Goal: Transaction & Acquisition: Purchase product/service

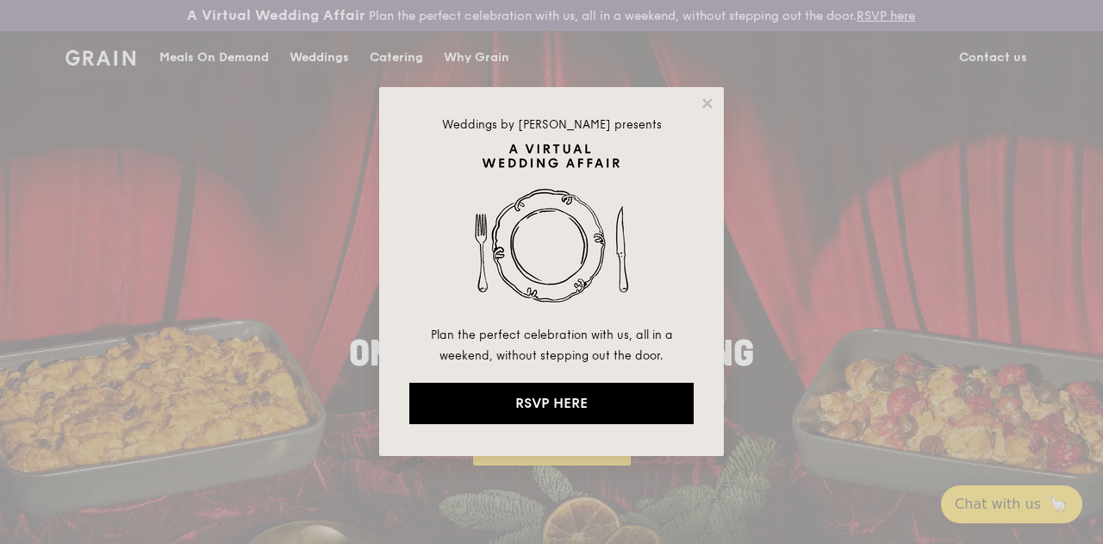
click at [707, 111] on div "Weddings by [PERSON_NAME] presents Plan the perfect celebration with us, all in…" at bounding box center [551, 271] width 345 height 369
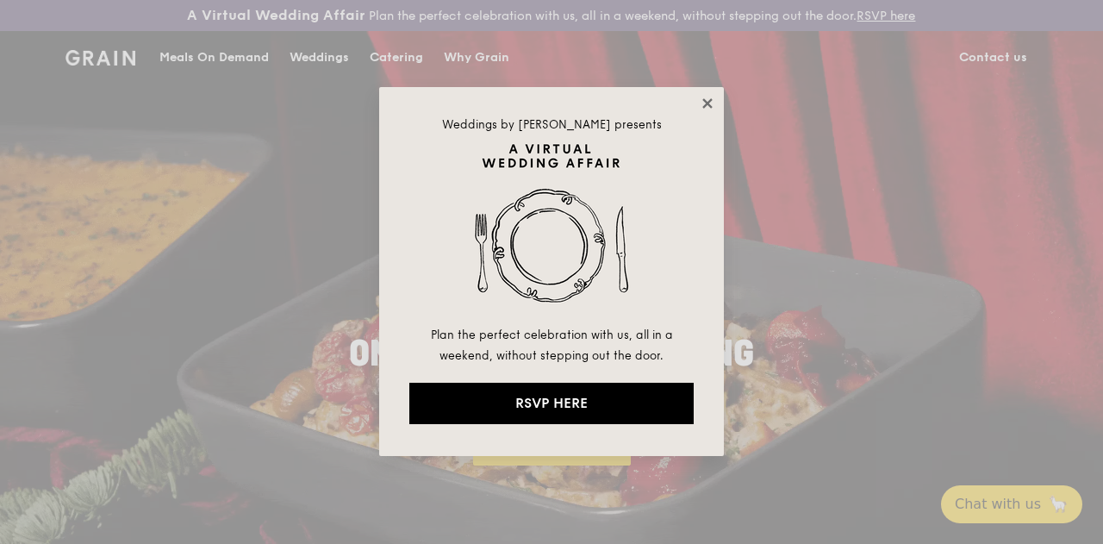
click at [710, 103] on icon at bounding box center [708, 104] width 16 height 16
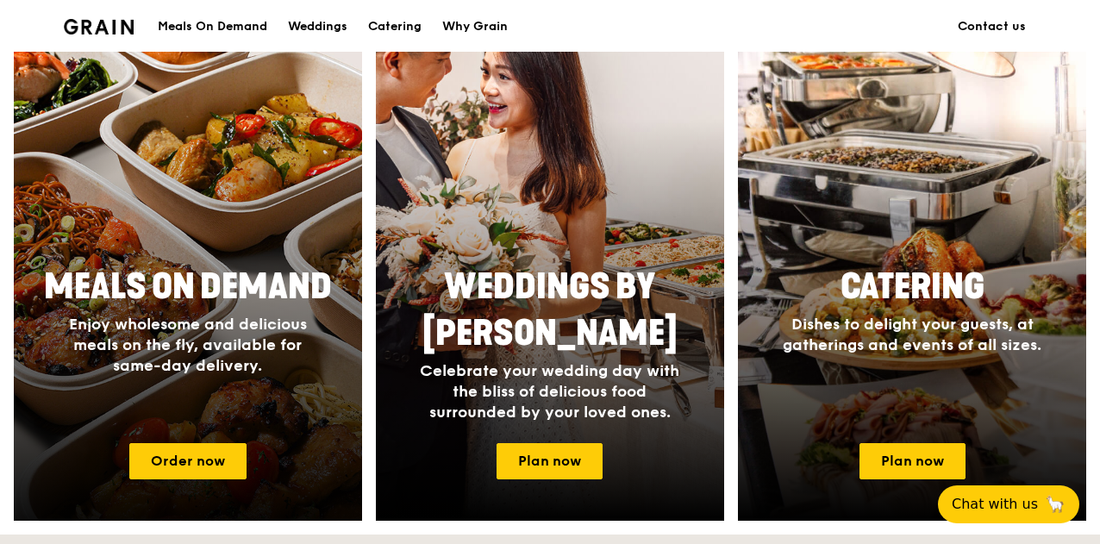
scroll to position [689, 0]
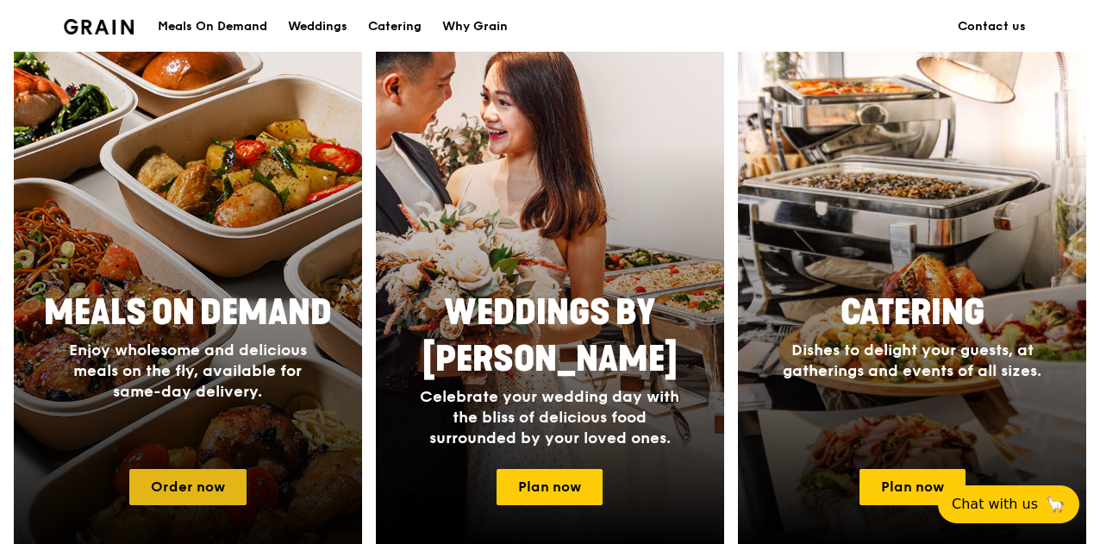
click at [178, 502] on link "Order now" at bounding box center [187, 487] width 117 height 36
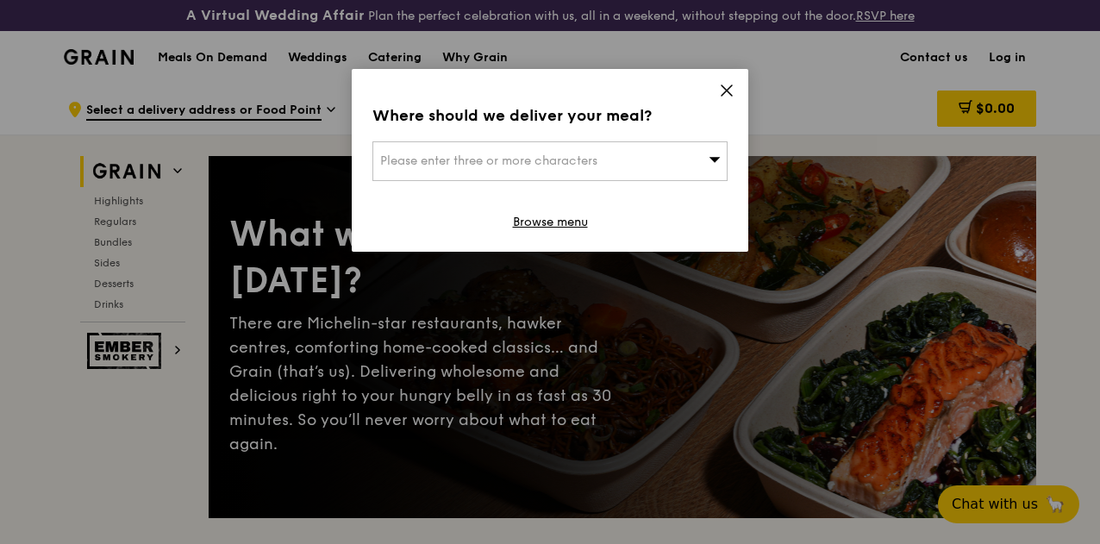
click at [727, 88] on icon at bounding box center [727, 91] width 16 height 16
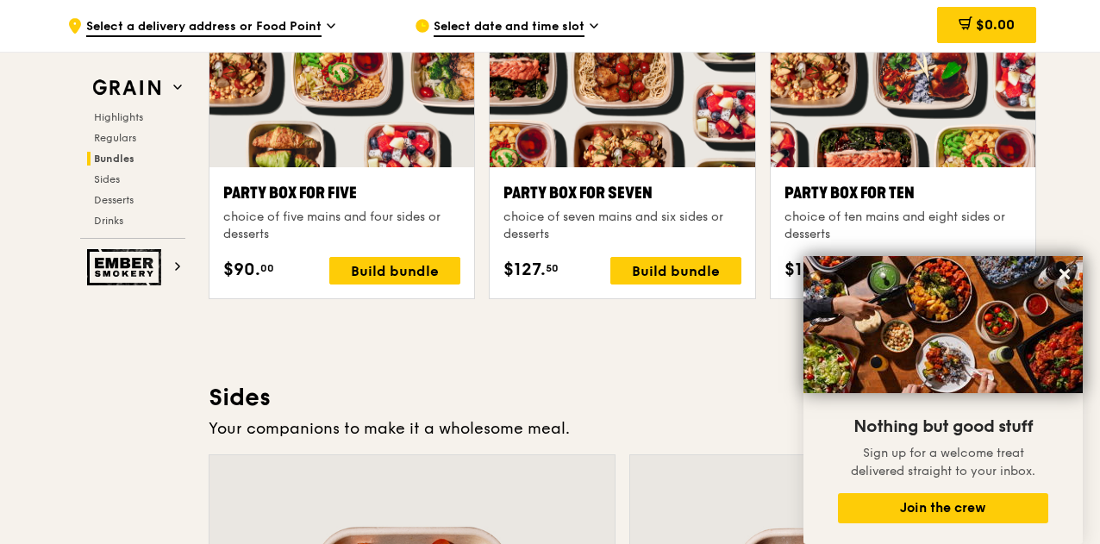
scroll to position [3533, 0]
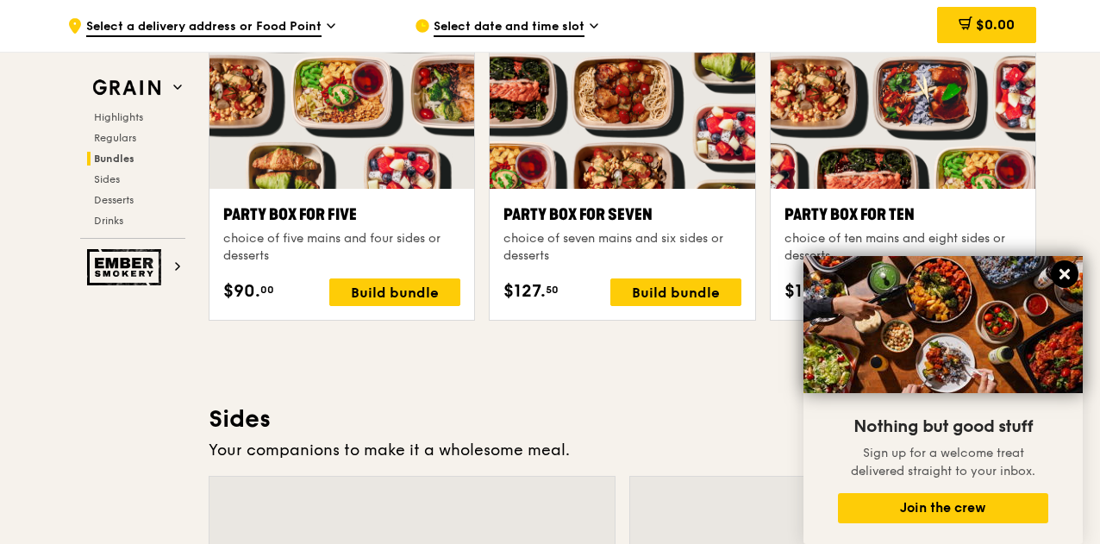
click at [1062, 275] on icon at bounding box center [1064, 274] width 10 height 10
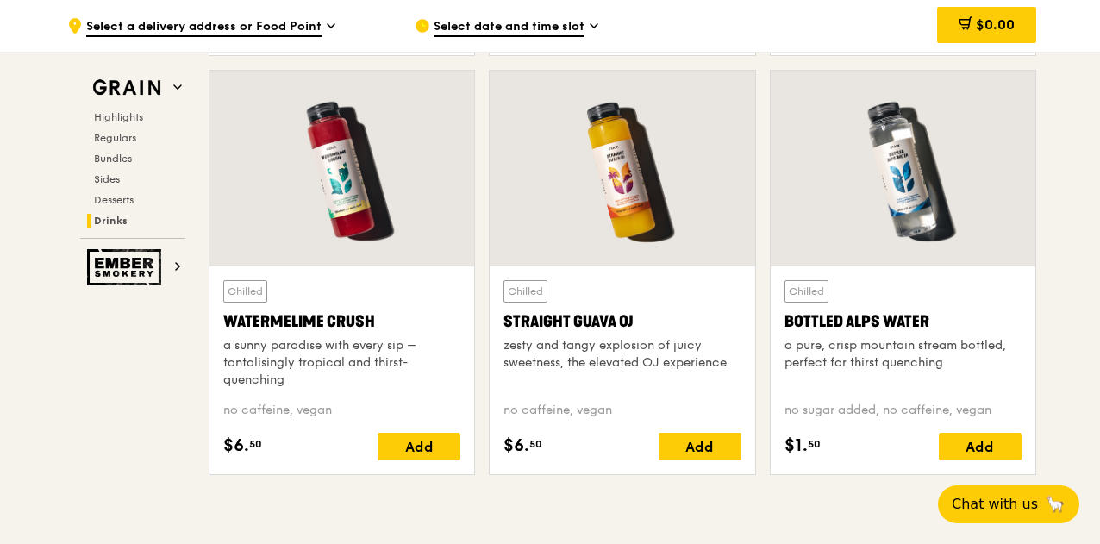
scroll to position [6894, 0]
